Goal: Transaction & Acquisition: Purchase product/service

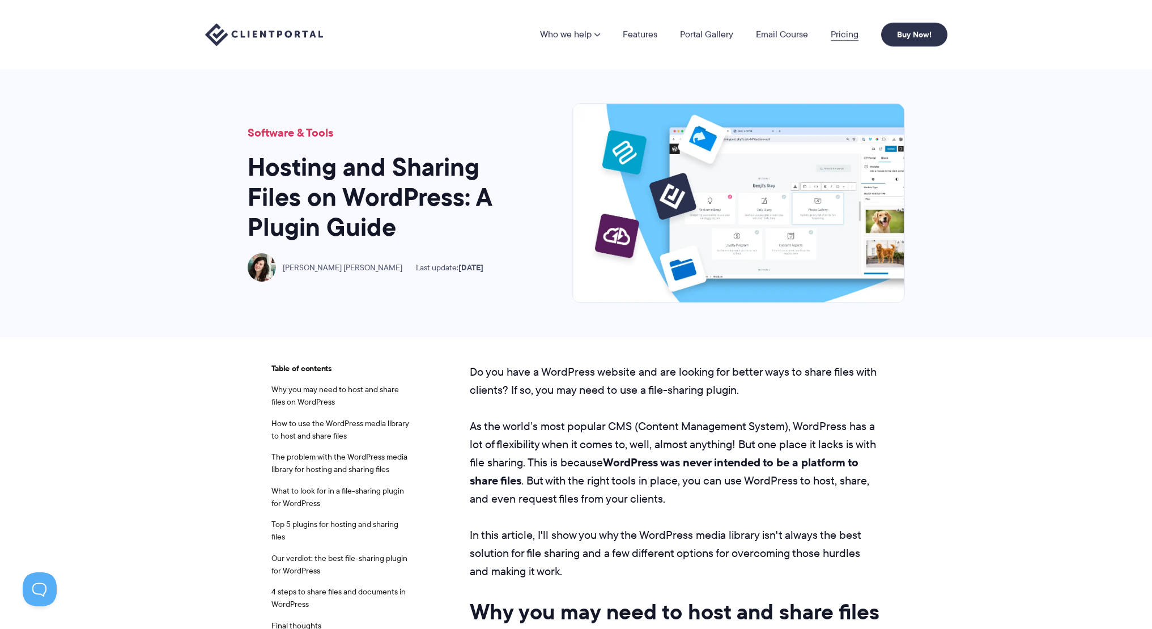
click at [846, 30] on link "Pricing" at bounding box center [845, 34] width 28 height 9
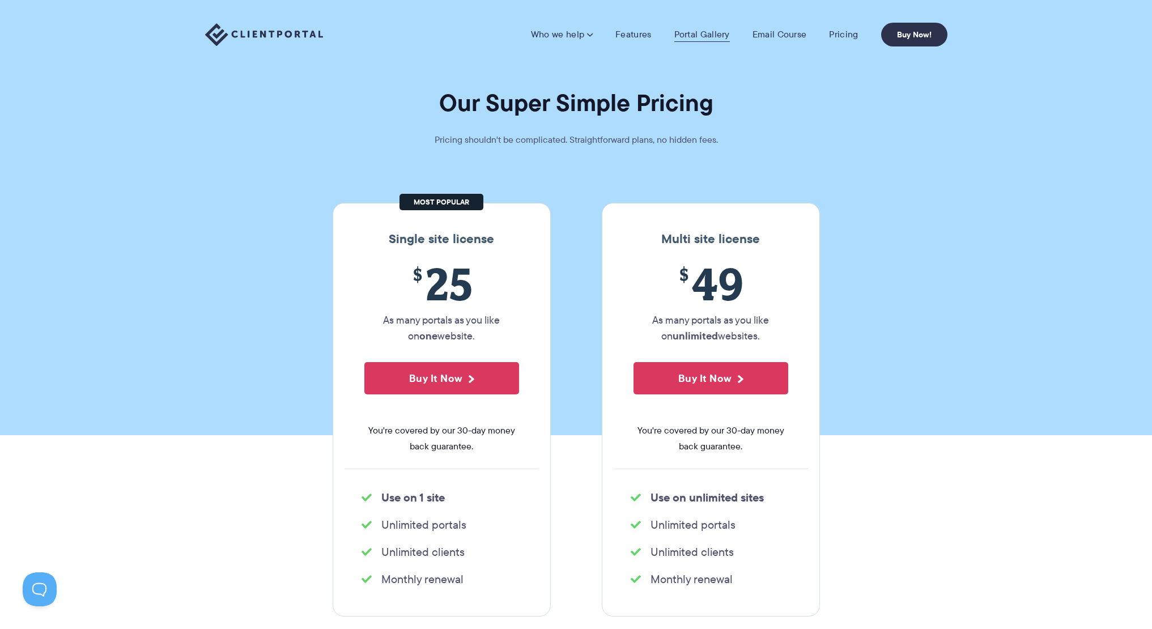
click at [707, 37] on link "Portal Gallery" at bounding box center [702, 34] width 56 height 11
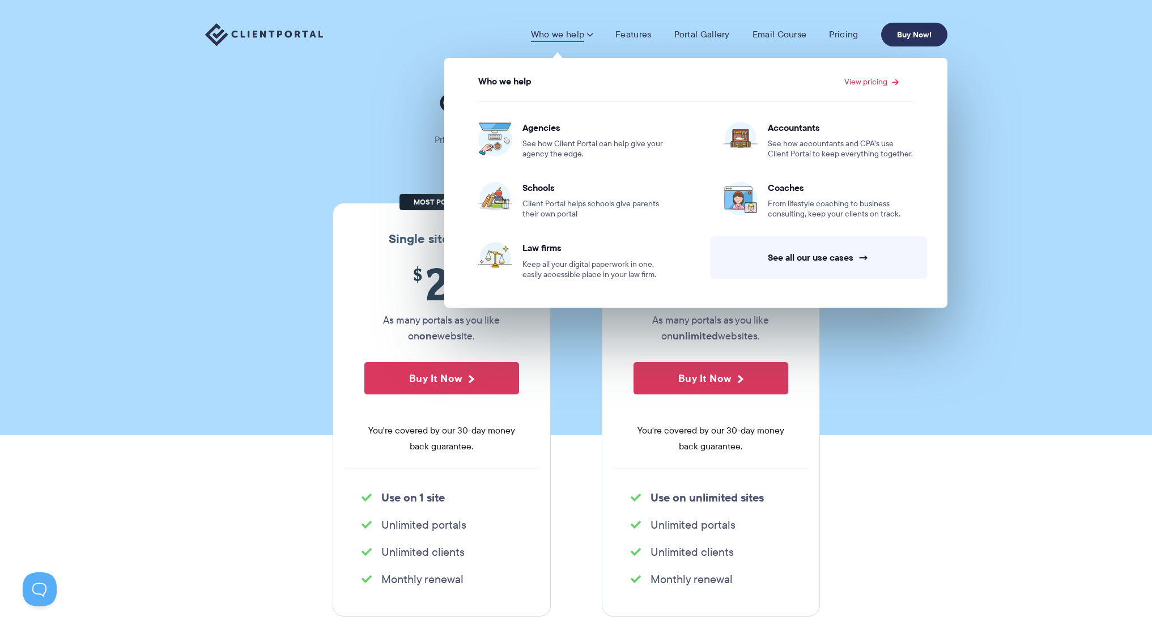
click at [912, 33] on link "Buy Now!" at bounding box center [914, 35] width 66 height 24
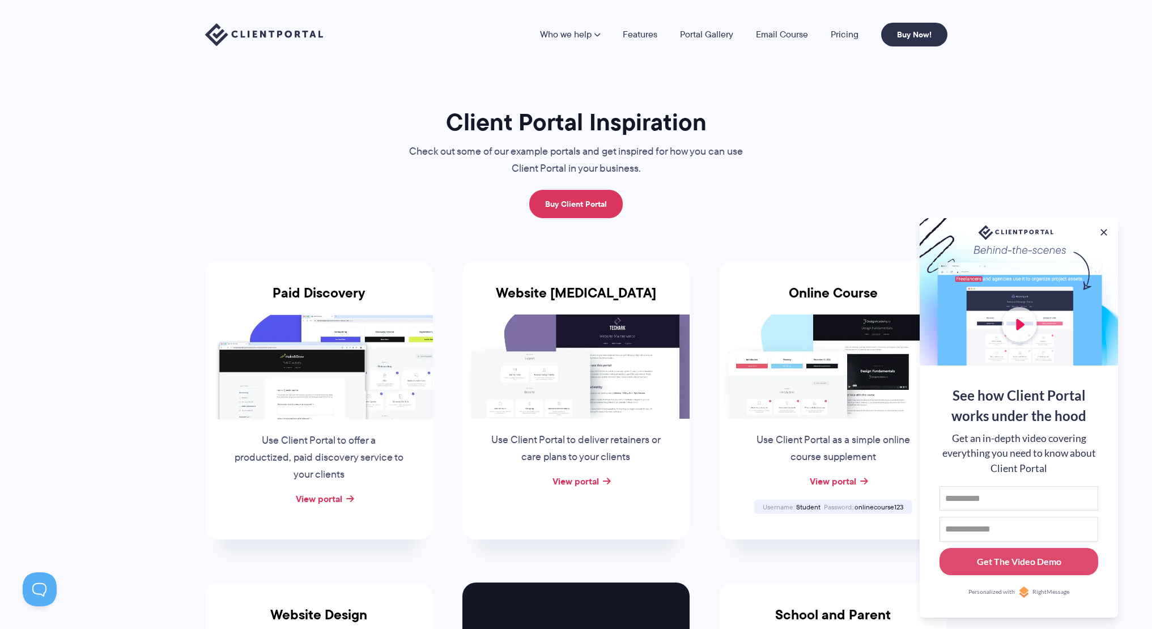
scroll to position [7, 0]
